Goal: Information Seeking & Learning: Learn about a topic

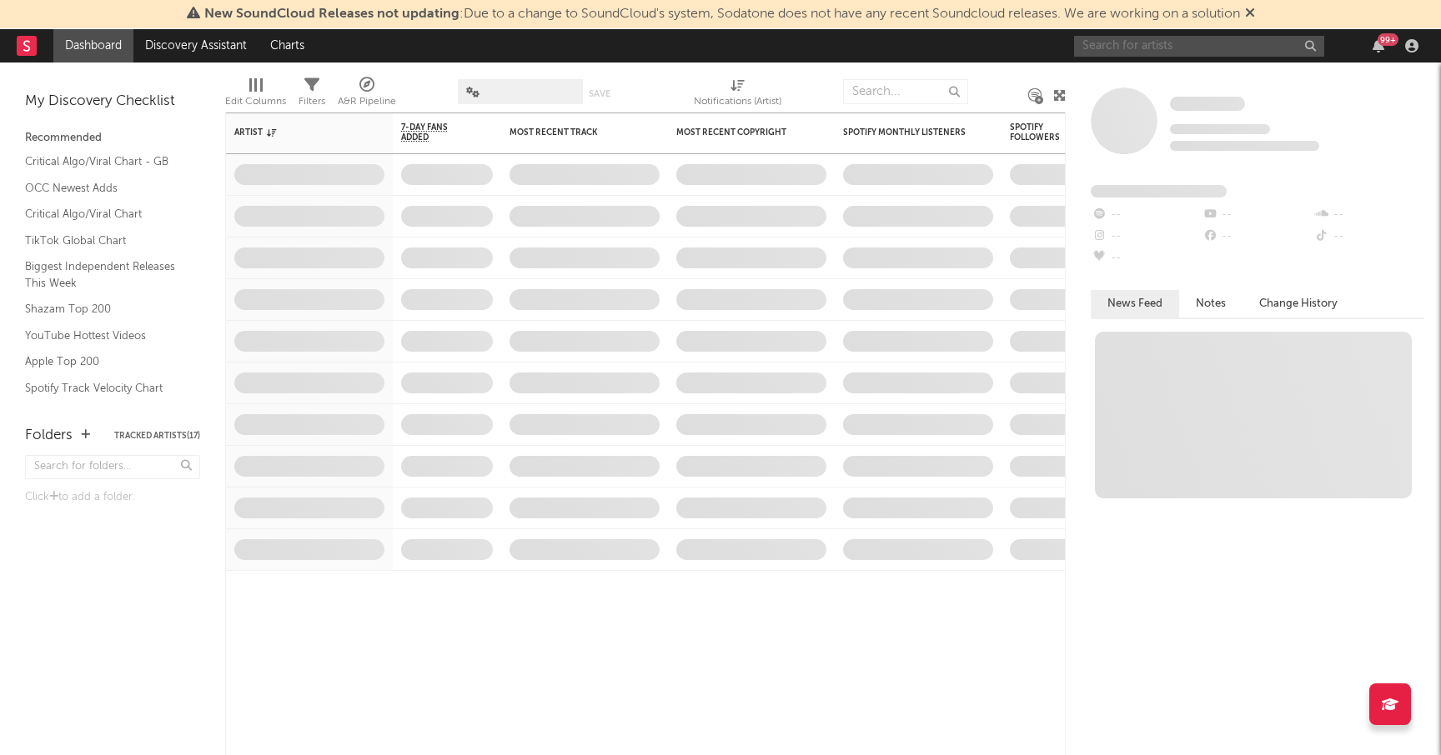
click at [1268, 47] on input "text" at bounding box center [1199, 46] width 250 height 21
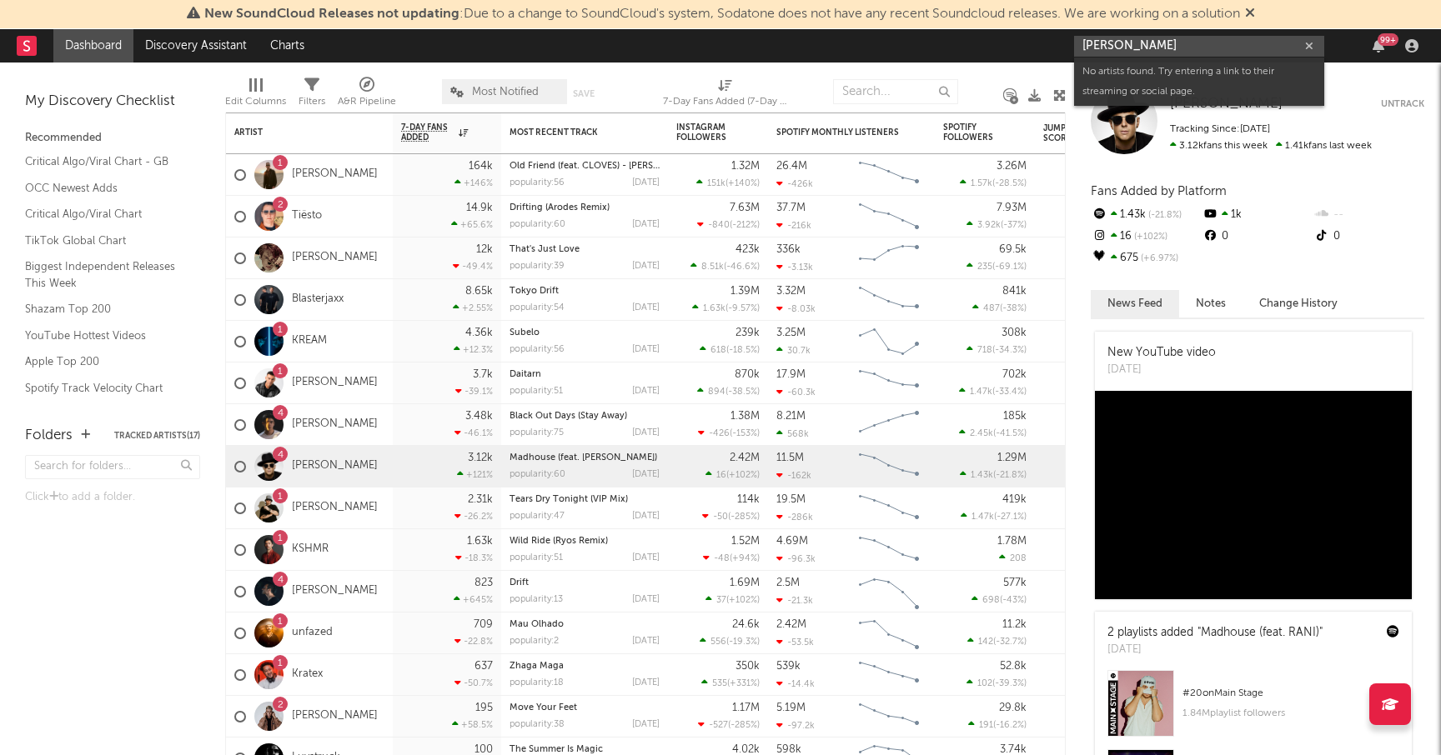
click at [1156, 52] on input "[PERSON_NAME]" at bounding box center [1199, 46] width 250 height 21
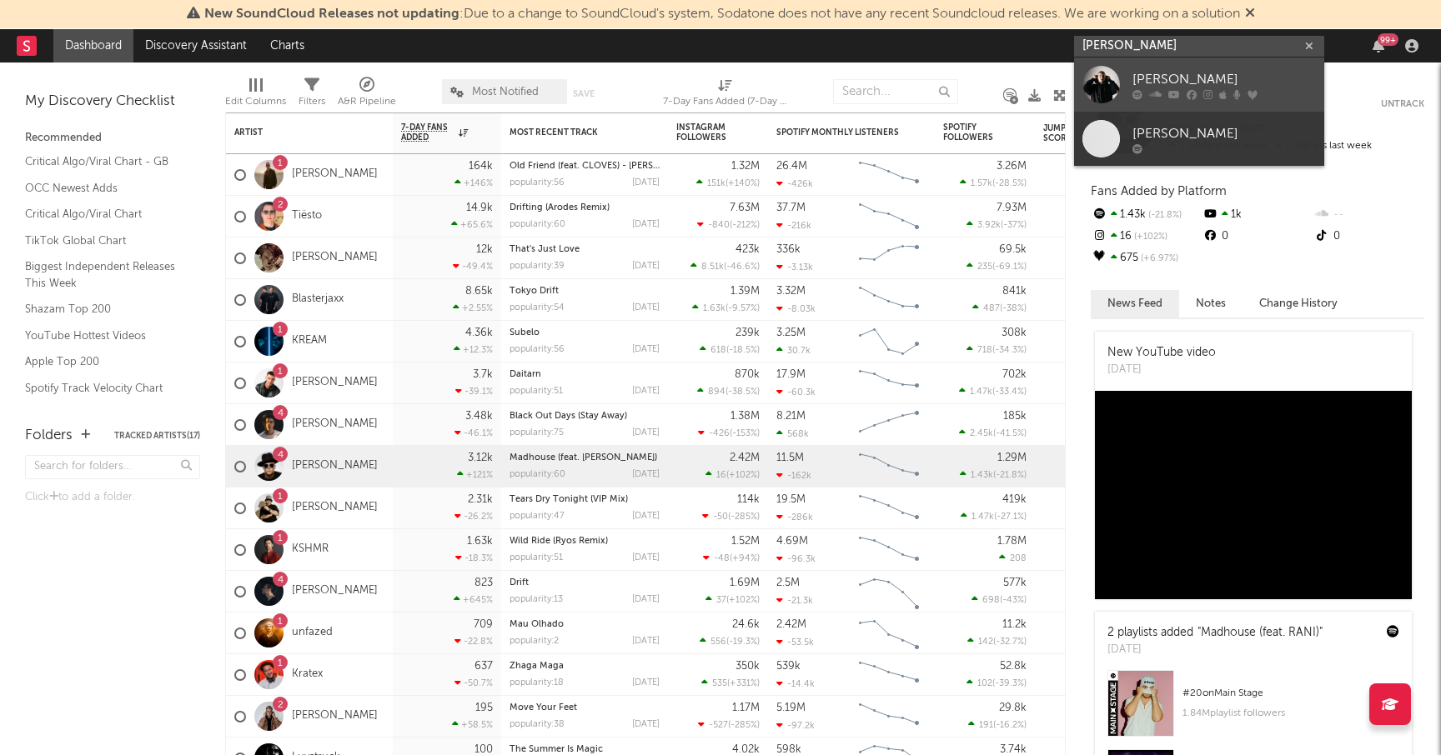
type input "[PERSON_NAME]"
click at [1156, 78] on div "[PERSON_NAME]" at bounding box center [1223, 79] width 183 height 20
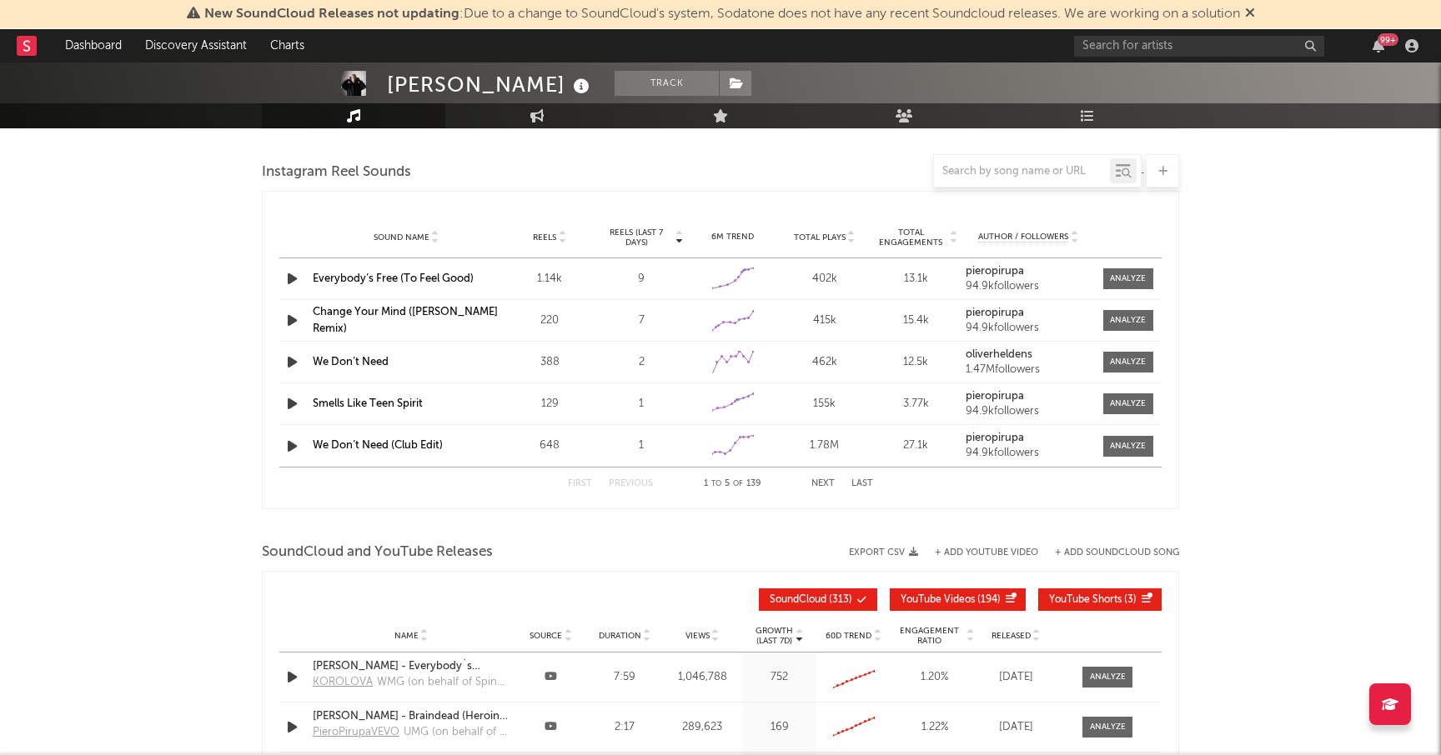
select select "6m"
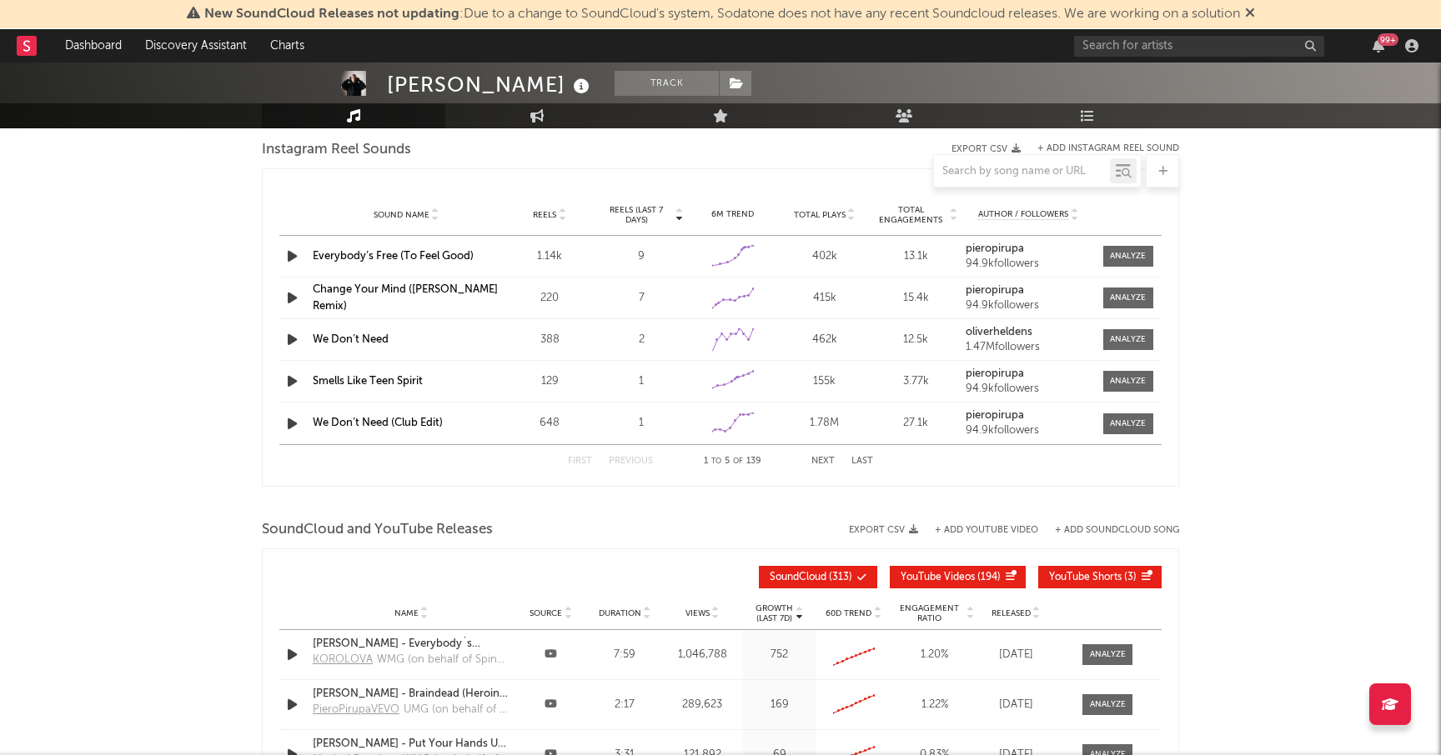
scroll to position [1535, 0]
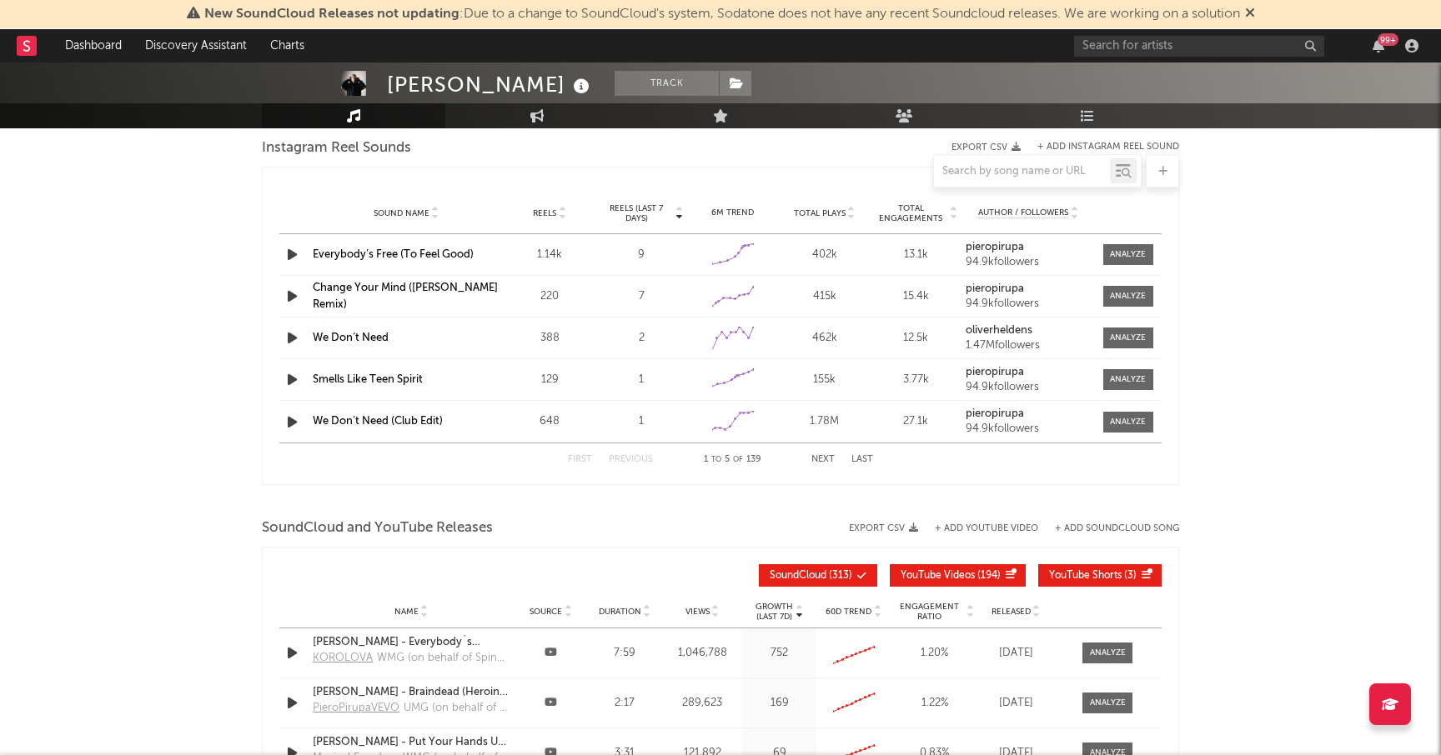
click at [817, 459] on button "Next" at bounding box center [822, 459] width 23 height 9
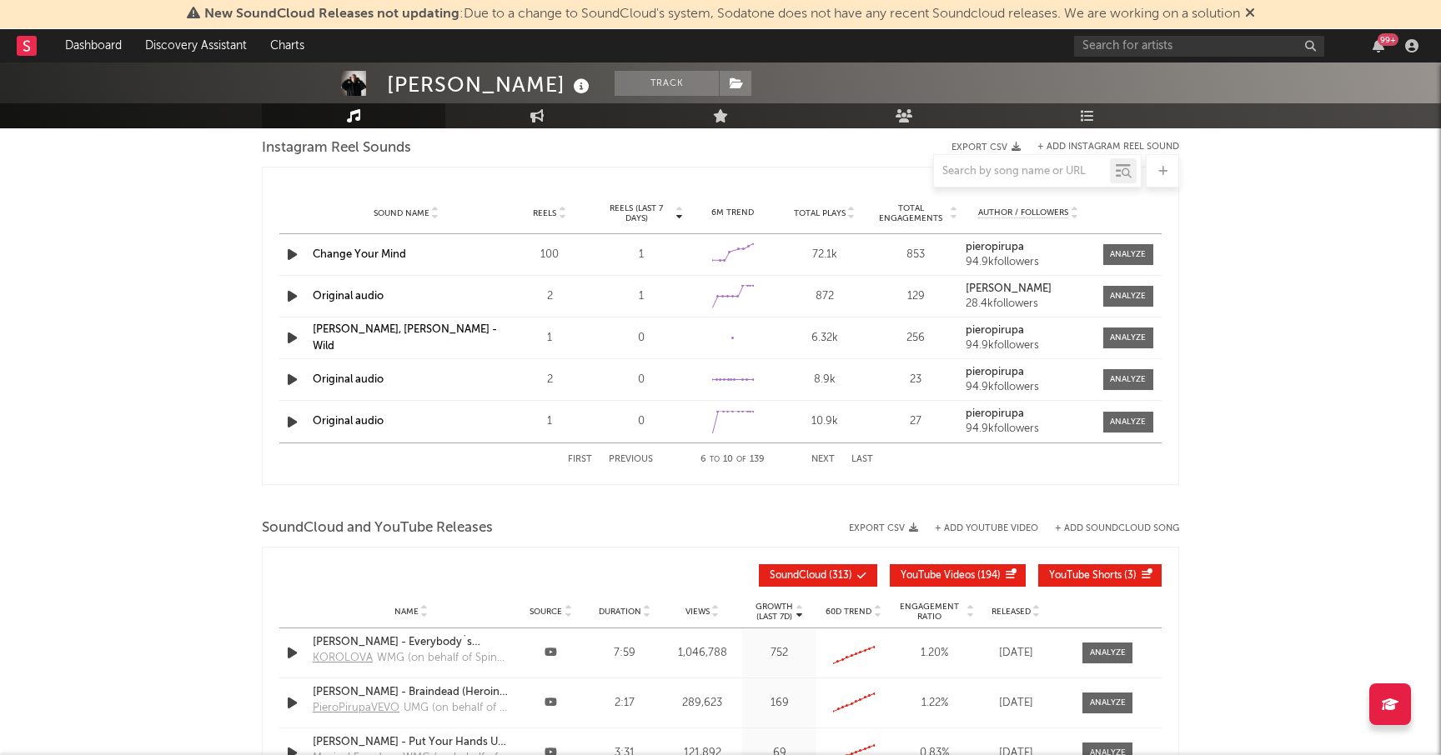
click at [817, 459] on button "Next" at bounding box center [822, 459] width 23 height 9
click at [637, 456] on button "Previous" at bounding box center [631, 459] width 44 height 9
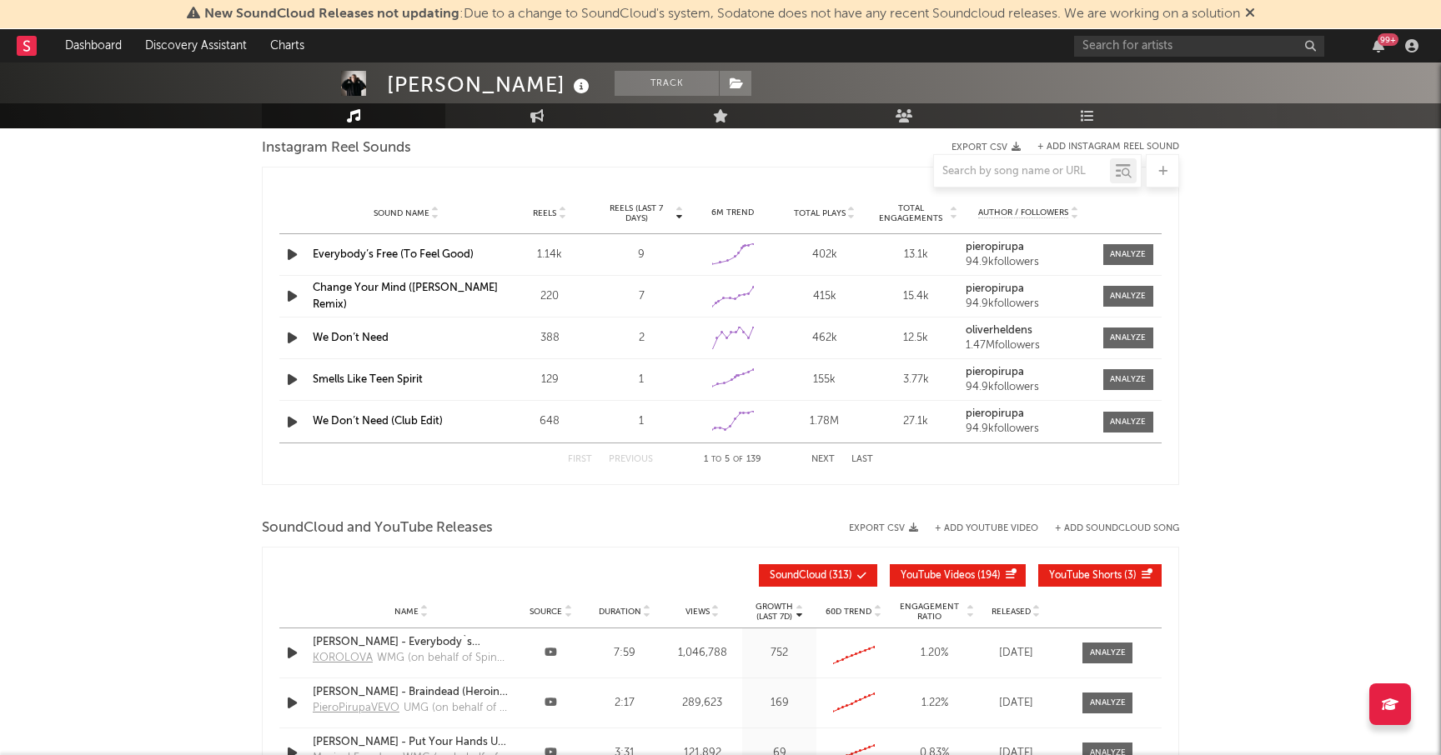
click at [637, 456] on button "Previous" at bounding box center [631, 459] width 44 height 9
click at [353, 335] on link "We Don’t Need" at bounding box center [351, 338] width 76 height 11
